Goal: Task Accomplishment & Management: Complete application form

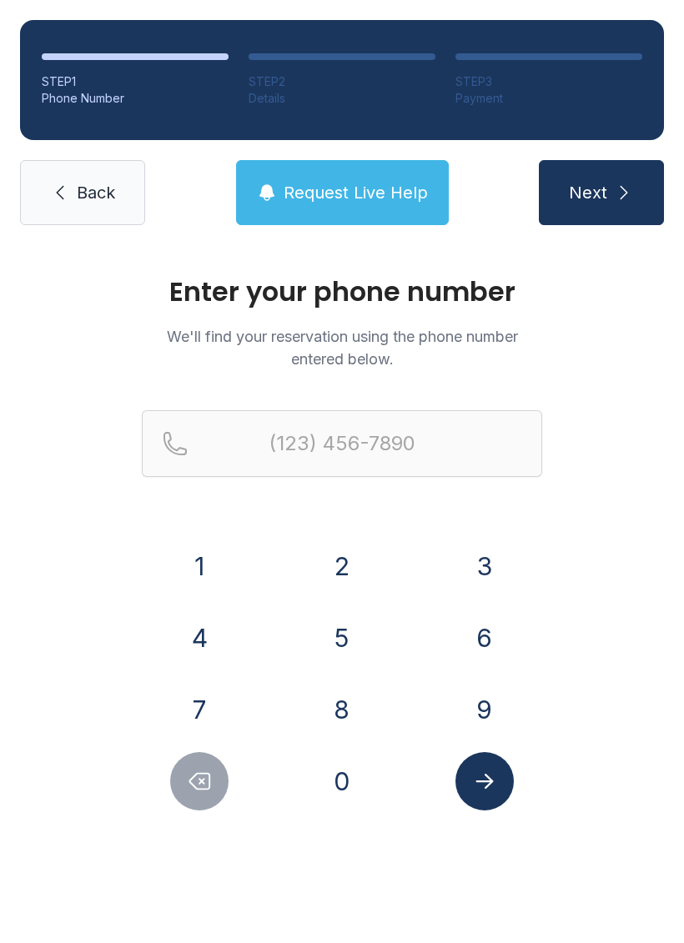
click at [353, 640] on button "5" at bounding box center [342, 638] width 58 height 58
click at [205, 573] on button "1" at bounding box center [199, 566] width 58 height 58
click at [478, 640] on button "6" at bounding box center [484, 638] width 58 height 58
click at [481, 559] on button "3" at bounding box center [484, 566] width 58 height 58
click at [474, 653] on button "6" at bounding box center [484, 638] width 58 height 58
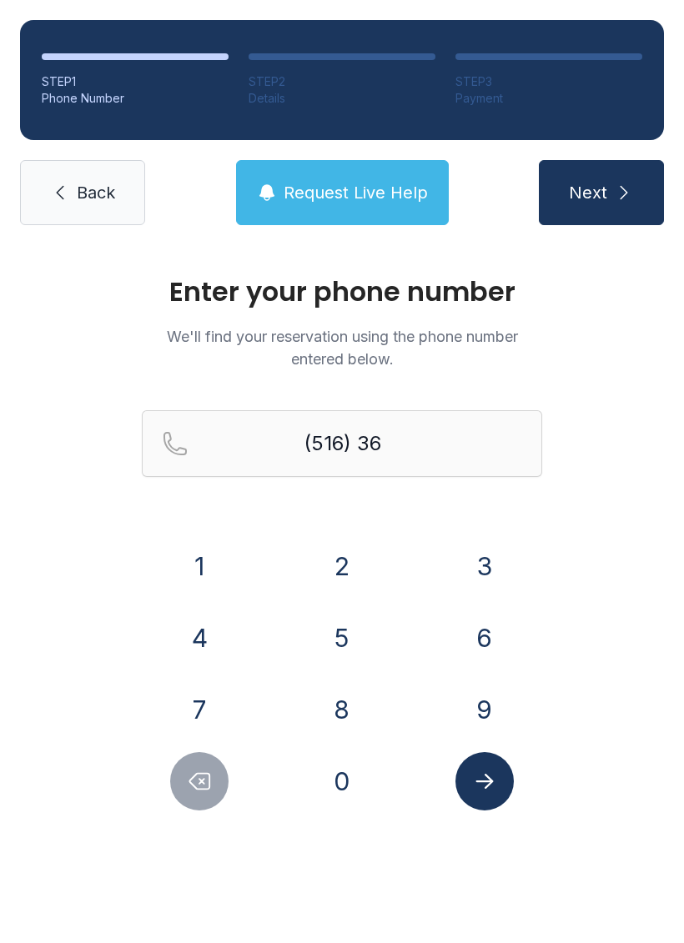
click at [495, 725] on button "9" at bounding box center [484, 709] width 58 height 58
click at [340, 735] on button "8" at bounding box center [342, 709] width 58 height 58
click at [216, 704] on button "7" at bounding box center [199, 709] width 58 height 58
click at [210, 649] on button "4" at bounding box center [199, 638] width 58 height 58
click at [213, 644] on button "4" at bounding box center [199, 638] width 58 height 58
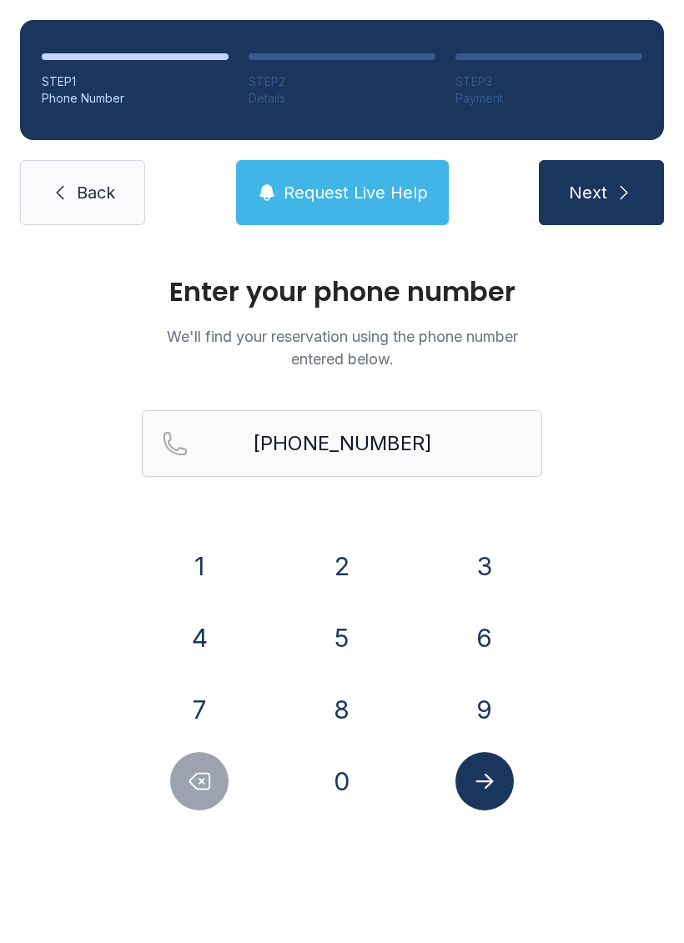
click at [497, 800] on button "Submit lookup form" at bounding box center [484, 781] width 58 height 58
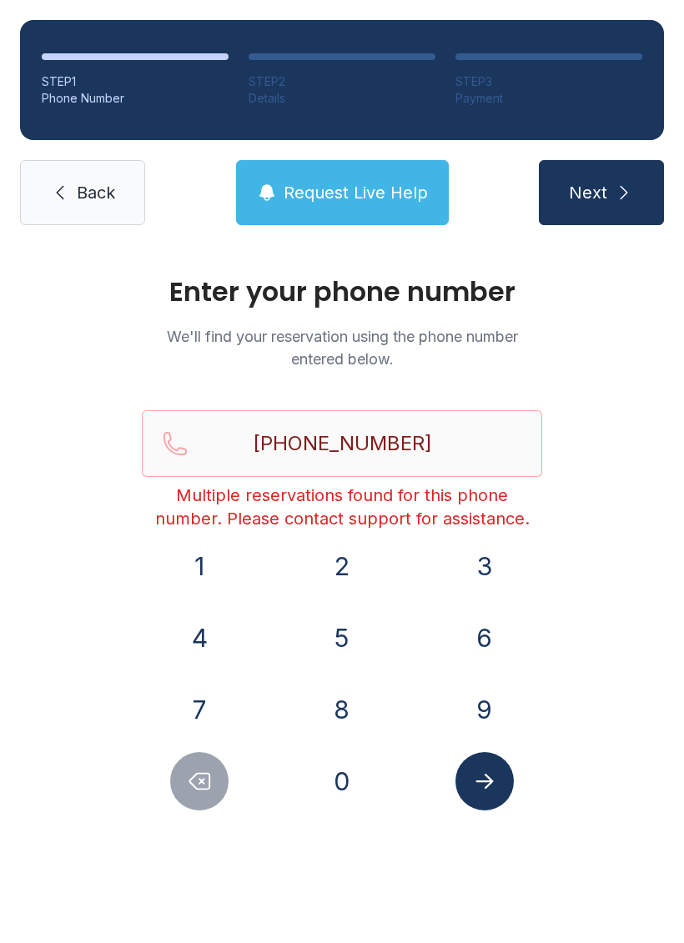
click at [468, 790] on button "Submit lookup form" at bounding box center [484, 781] width 58 height 58
click at [203, 778] on icon "Delete number" at bounding box center [199, 781] width 25 height 25
click at [203, 777] on icon "Delete number" at bounding box center [199, 781] width 25 height 25
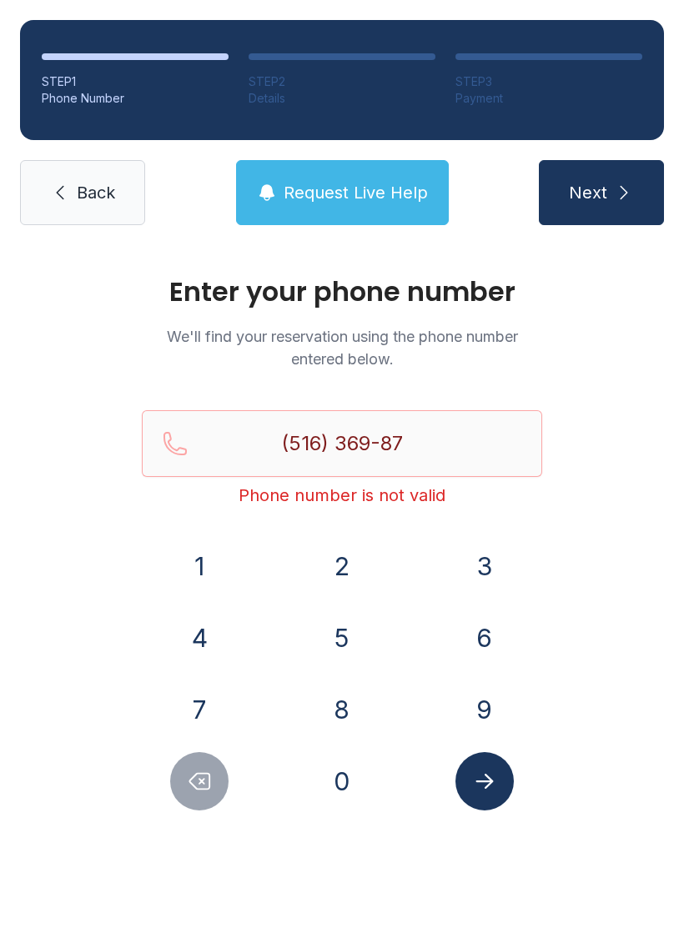
click at [193, 767] on button "Delete number" at bounding box center [199, 781] width 58 height 58
click at [193, 766] on button "Delete number" at bounding box center [199, 781] width 58 height 58
click at [203, 770] on icon "Delete number" at bounding box center [199, 781] width 25 height 25
click at [203, 769] on icon "Delete number" at bounding box center [199, 781] width 25 height 25
click at [202, 765] on button "Delete number" at bounding box center [199, 781] width 58 height 58
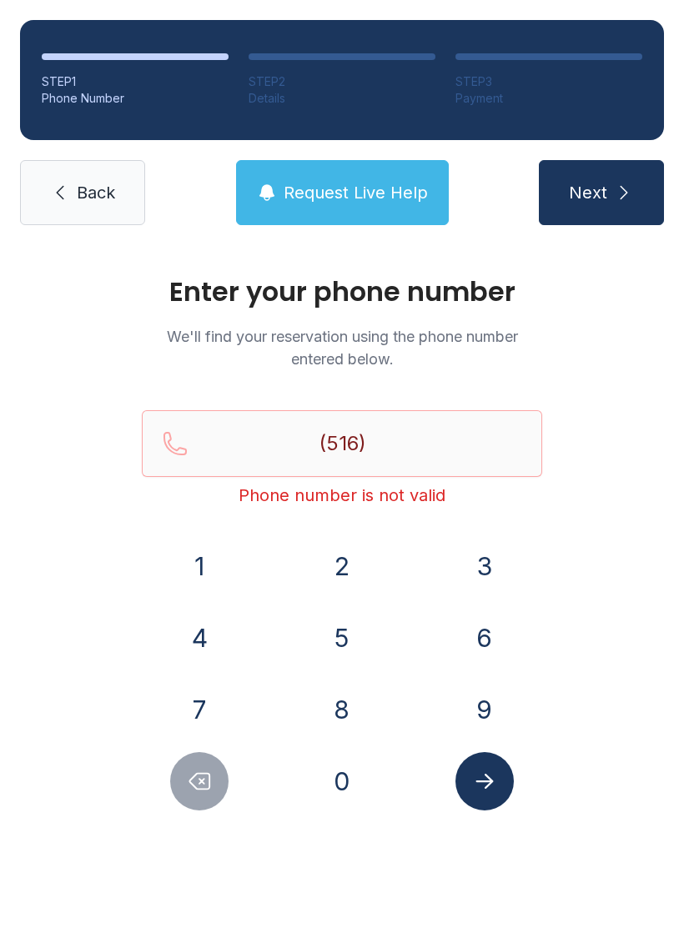
click at [201, 765] on button "Delete number" at bounding box center [199, 781] width 58 height 58
click at [208, 768] on button "Delete number" at bounding box center [199, 781] width 58 height 58
type input "(5"
click at [208, 768] on button "Delete number" at bounding box center [199, 781] width 58 height 58
click at [215, 781] on button "Delete number" at bounding box center [199, 781] width 58 height 58
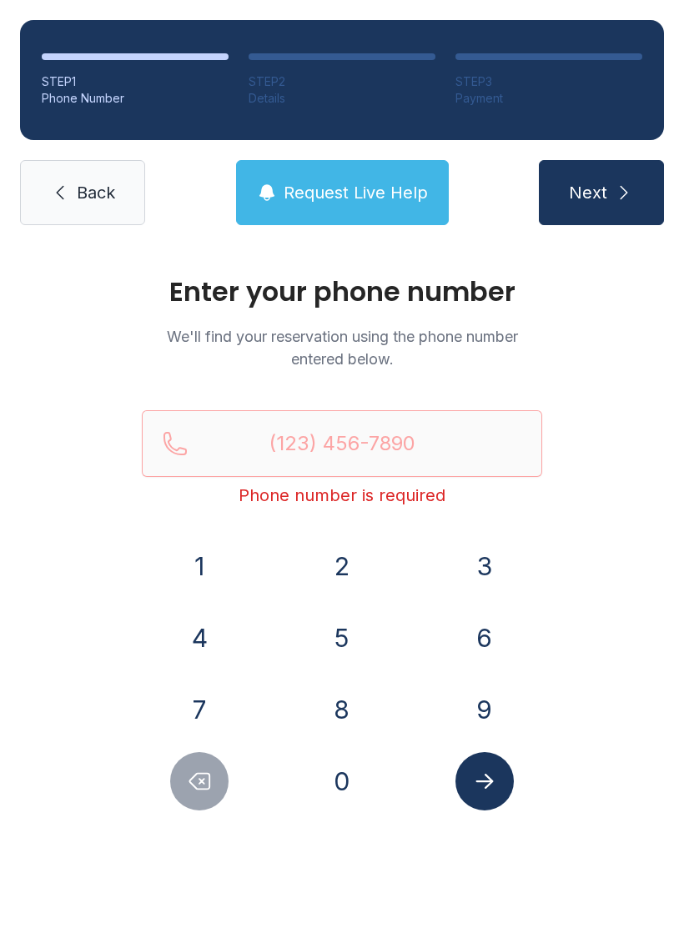
click at [215, 780] on button "Delete number" at bounding box center [199, 781] width 58 height 58
click at [212, 801] on button "Delete number" at bounding box center [199, 781] width 58 height 58
click at [335, 650] on button "5" at bounding box center [342, 638] width 58 height 58
click at [213, 565] on button "1" at bounding box center [199, 566] width 58 height 58
click at [489, 648] on button "6" at bounding box center [484, 638] width 58 height 58
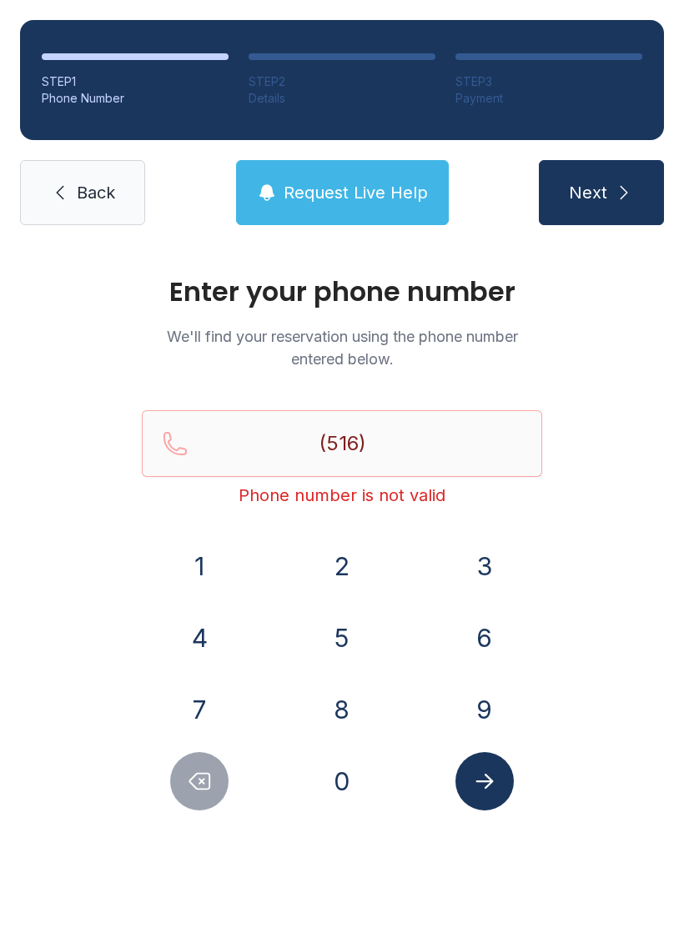
click at [472, 585] on button "3" at bounding box center [484, 566] width 58 height 58
click at [489, 643] on button "6" at bounding box center [484, 638] width 58 height 58
click at [494, 711] on button "9" at bounding box center [484, 709] width 58 height 58
click at [346, 709] on button "8" at bounding box center [342, 709] width 58 height 58
click at [213, 684] on button "7" at bounding box center [199, 709] width 58 height 58
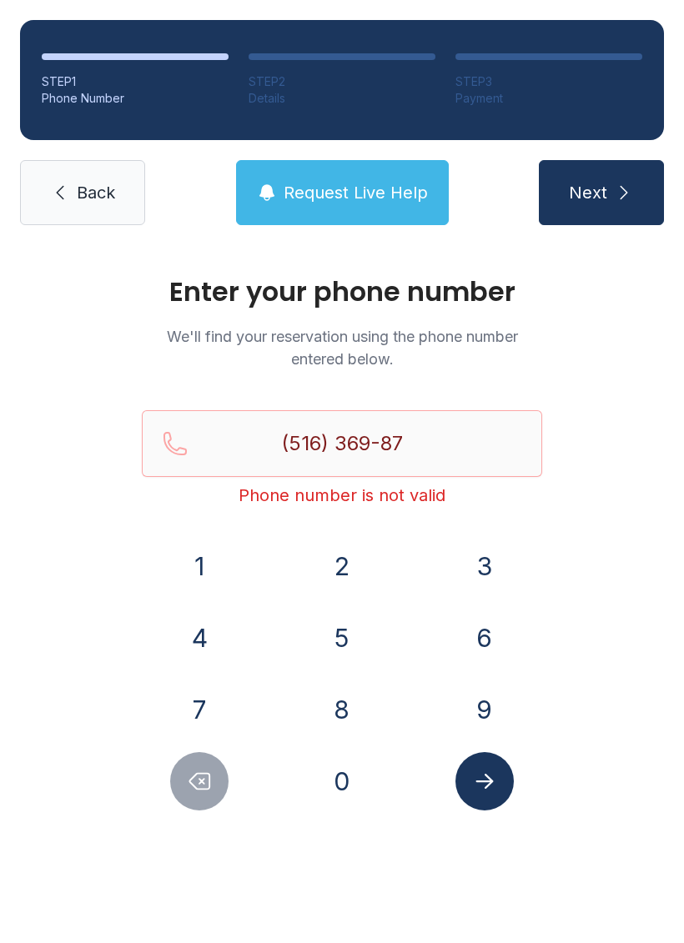
click at [211, 631] on button "4" at bounding box center [199, 638] width 58 height 58
click at [198, 615] on button "4" at bounding box center [199, 638] width 58 height 58
type input "[PHONE_NUMBER]"
click at [481, 792] on icon "Submit lookup form" at bounding box center [484, 781] width 25 height 25
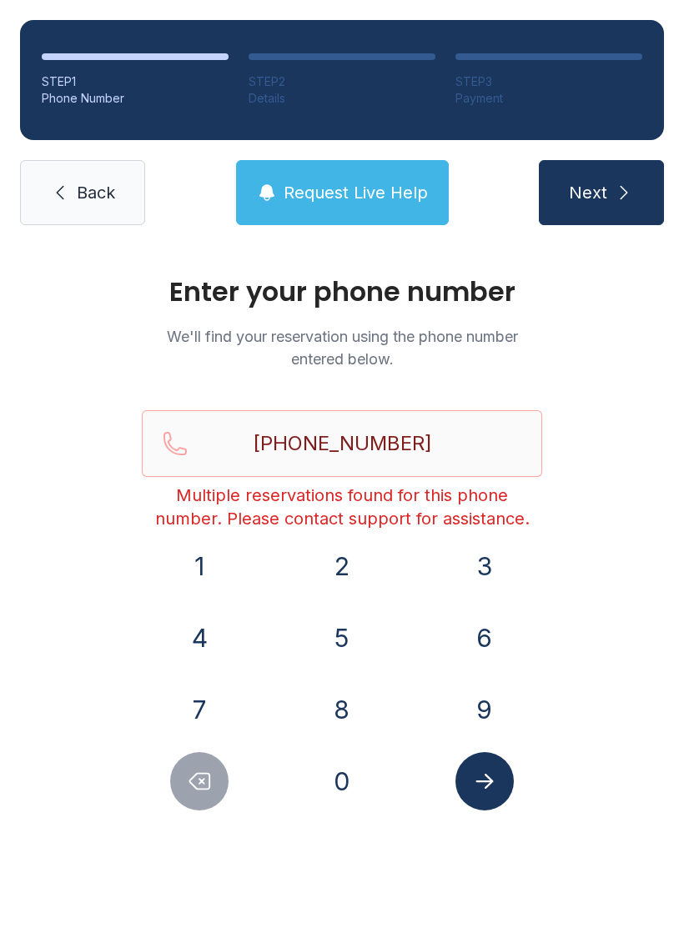
click at [605, 139] on ol "STEP 1 Phone Number STEP 2 Details STEP 3 Payment" at bounding box center [342, 80] width 644 height 120
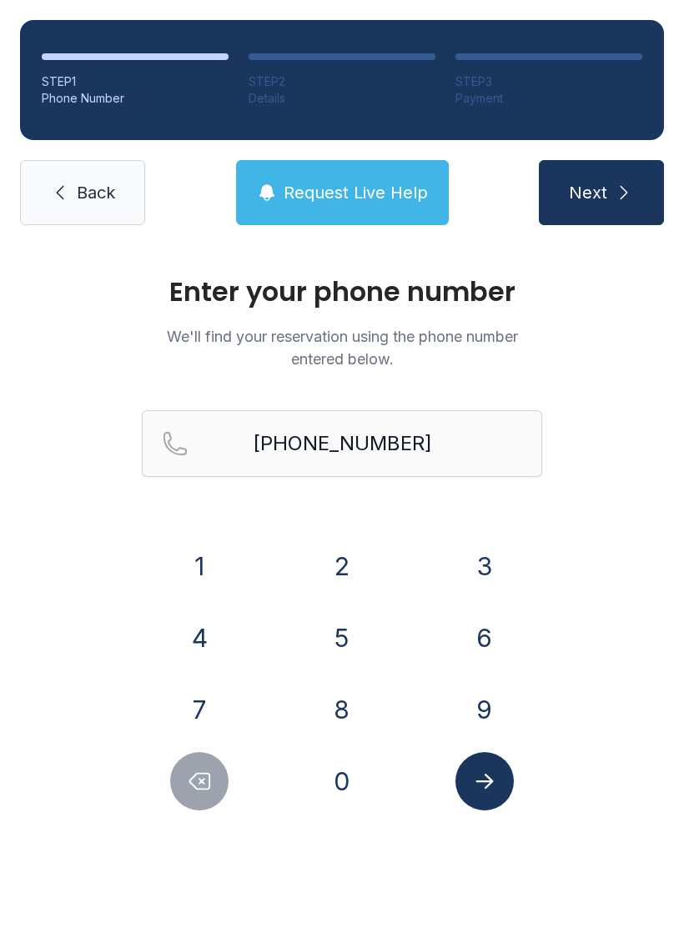
click at [610, 191] on button "Next" at bounding box center [601, 192] width 125 height 65
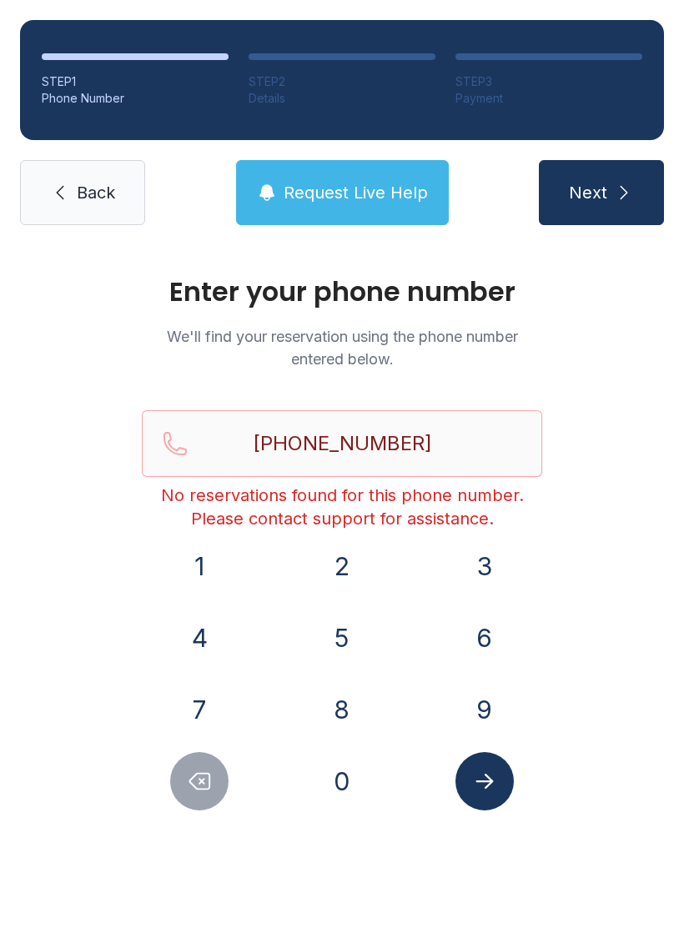
click at [491, 785] on icon "Submit lookup form" at bounding box center [484, 781] width 25 height 25
click at [609, 198] on button "Next" at bounding box center [601, 192] width 125 height 65
click at [70, 181] on link "Back" at bounding box center [82, 192] width 125 height 65
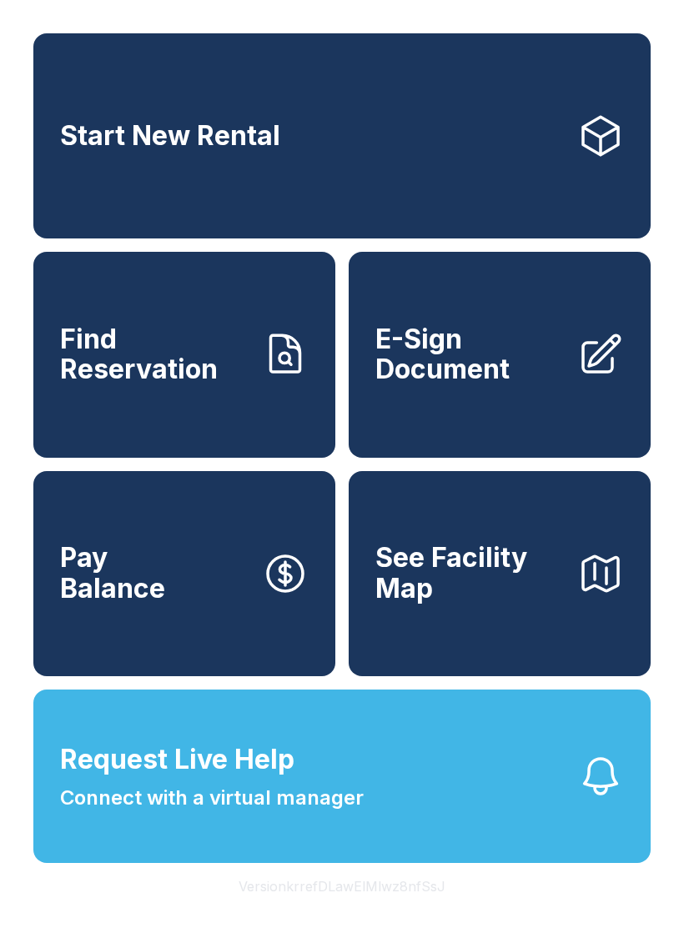
click at [475, 379] on span "E-Sign Document" at bounding box center [469, 354] width 188 height 61
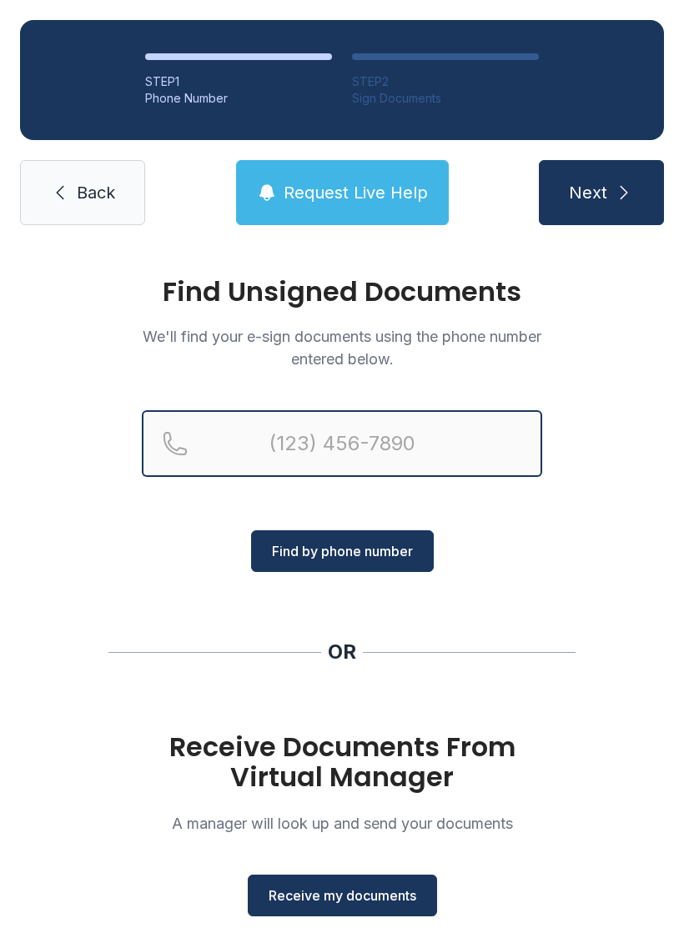
click at [279, 422] on input "Reservation phone number" at bounding box center [342, 443] width 400 height 67
type input "[PHONE_NUMBER]"
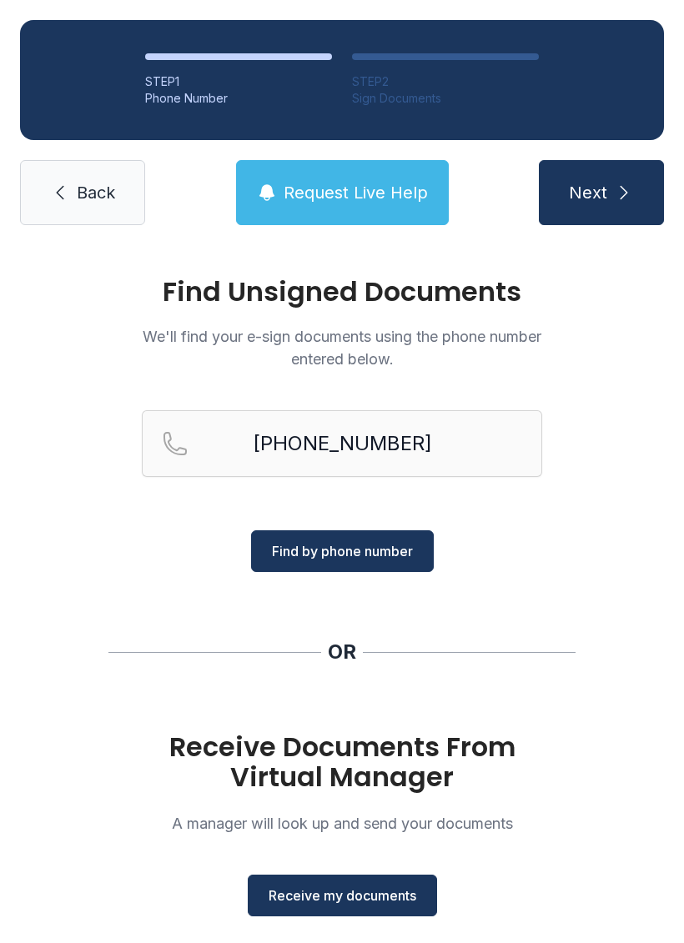
click at [351, 559] on span "Find by phone number" at bounding box center [342, 551] width 141 height 20
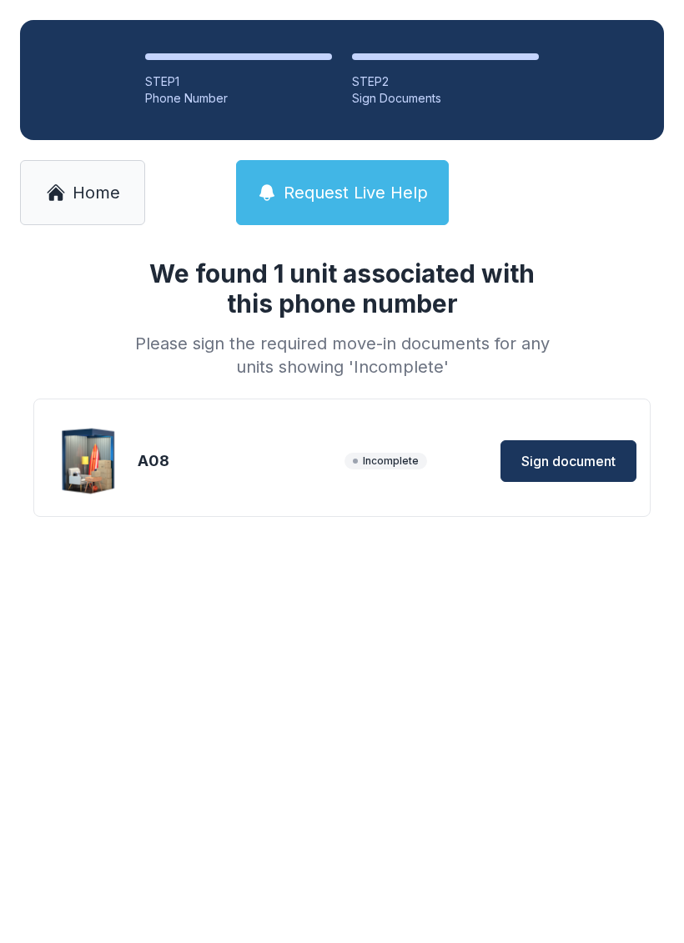
click at [581, 449] on button "Sign document" at bounding box center [568, 461] width 136 height 42
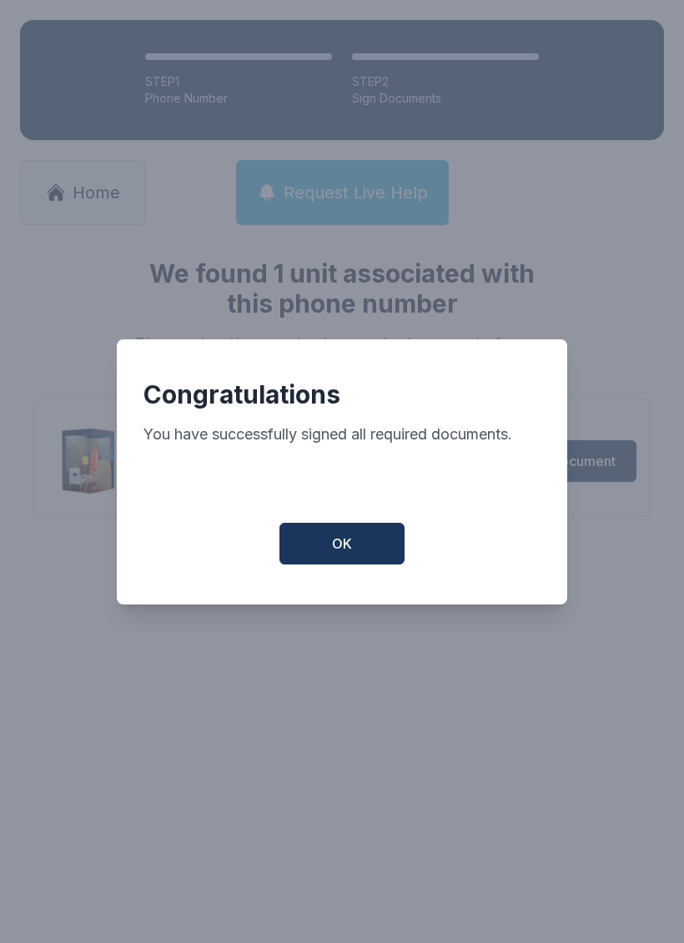
click at [344, 554] on span "OK" at bounding box center [342, 544] width 20 height 20
